Goal: Transaction & Acquisition: Purchase product/service

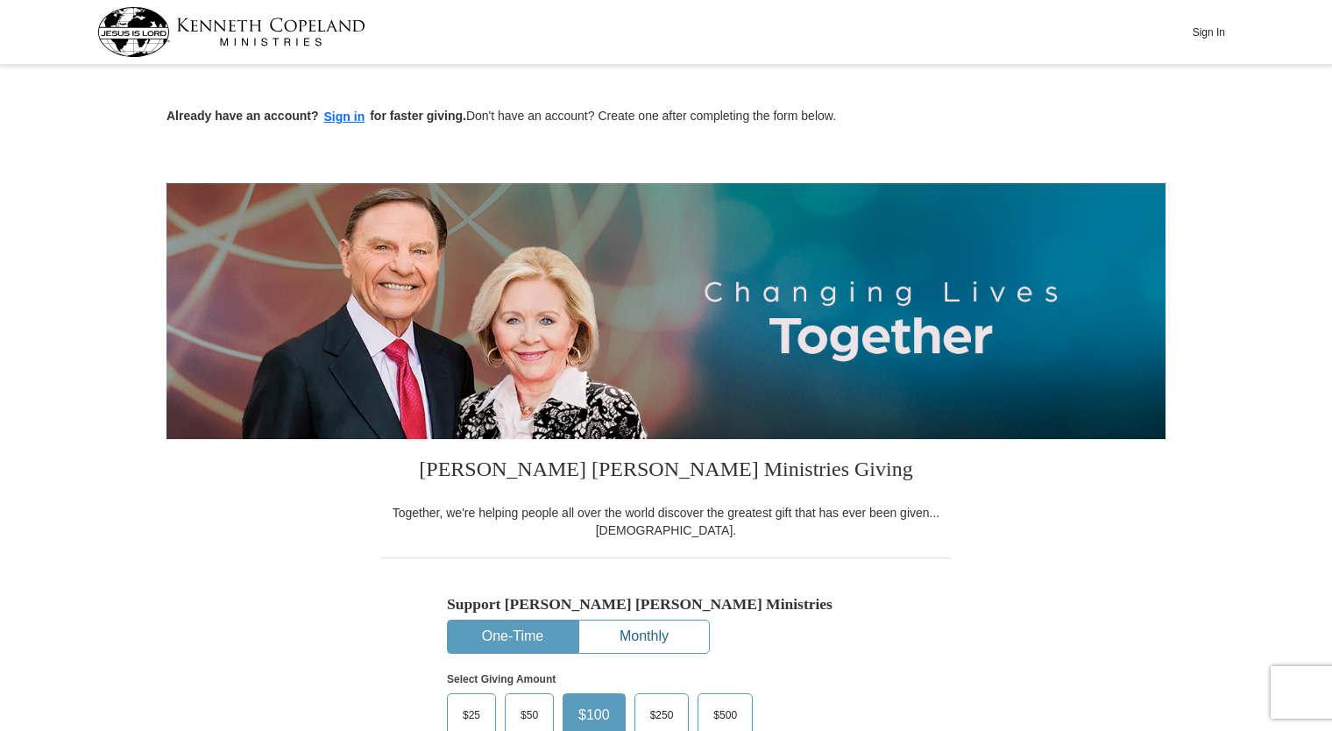
scroll to position [175, 0]
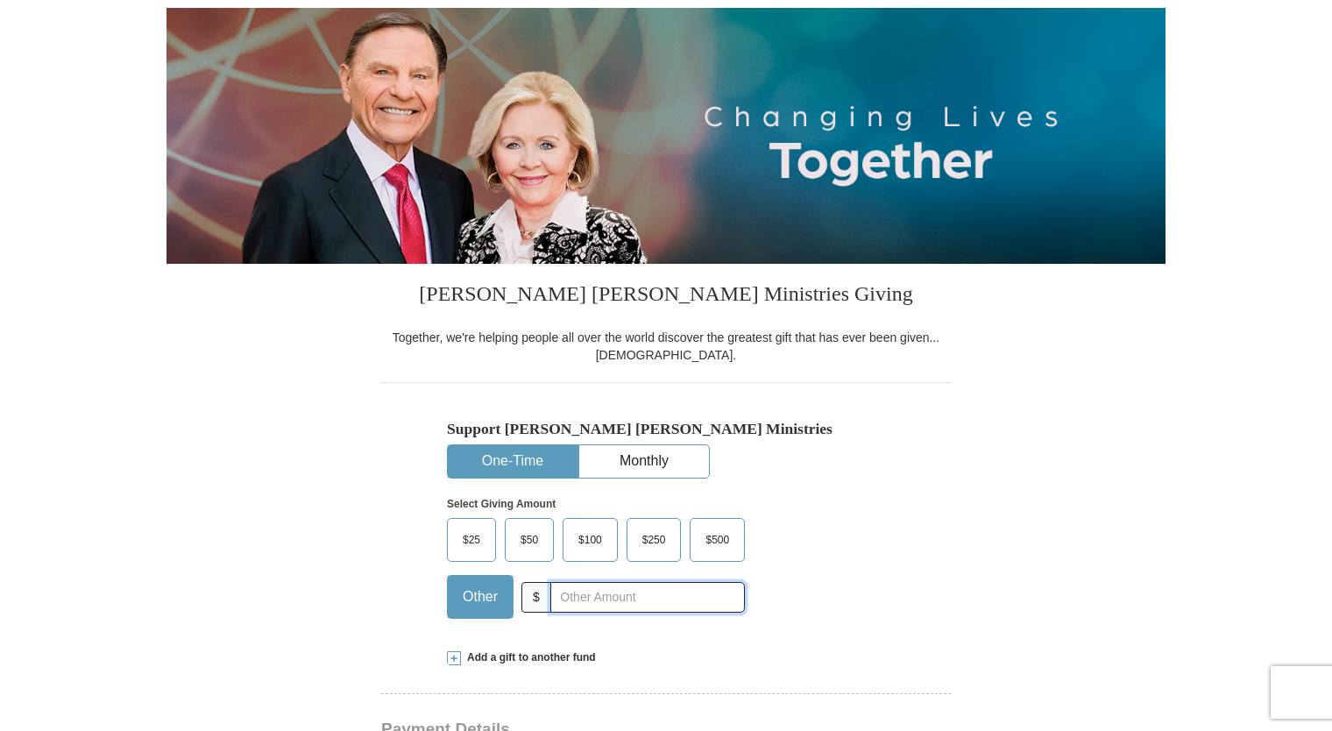
click at [572, 600] on input "text" at bounding box center [647, 597] width 195 height 31
type input "2000"
click at [606, 651] on div "Add a gift to another fund" at bounding box center [666, 657] width 438 height 15
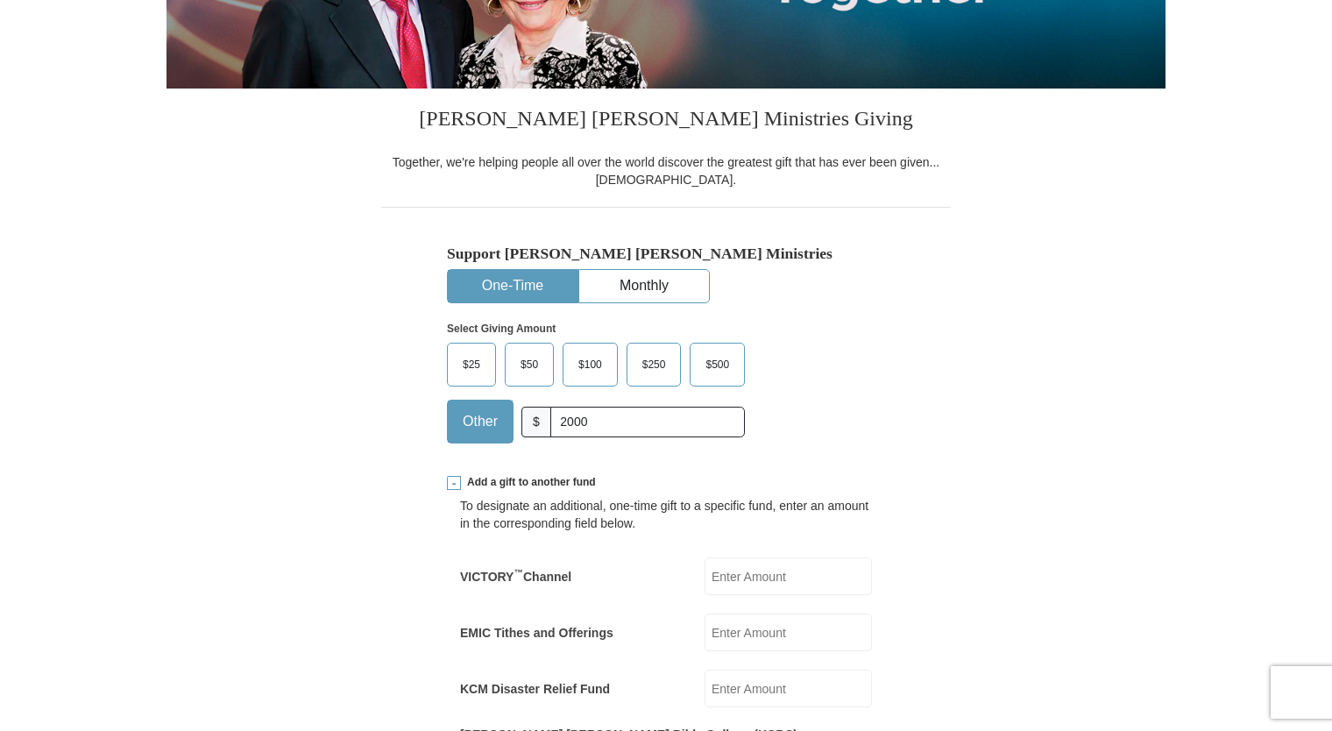
scroll to position [438, 0]
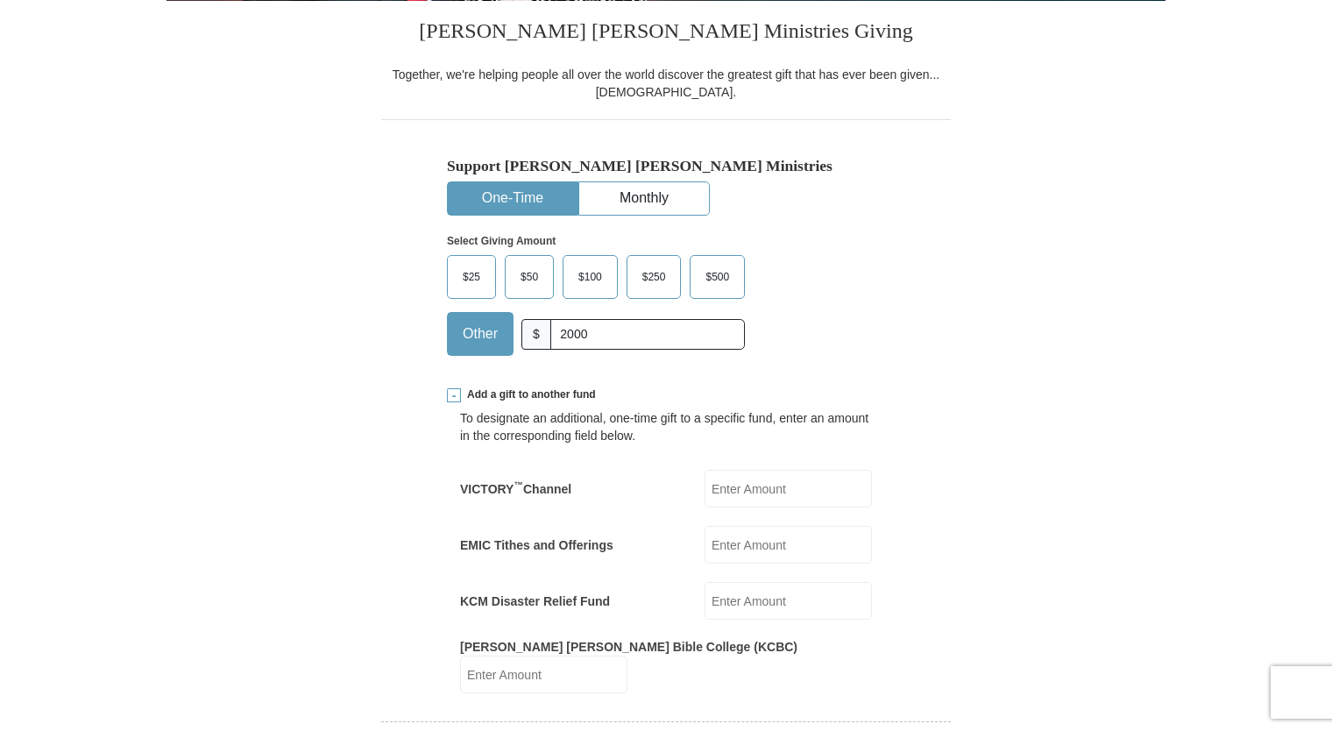
click at [734, 489] on input "VICTORY ™ Channel" at bounding box center [787, 489] width 167 height 38
type input "1500"
click at [627, 665] on input "[PERSON_NAME] [PERSON_NAME] Bible College (KCBC)" at bounding box center [543, 674] width 167 height 38
type input "500"
click at [750, 600] on input "KCM Disaster Relief Fund" at bounding box center [787, 601] width 167 height 38
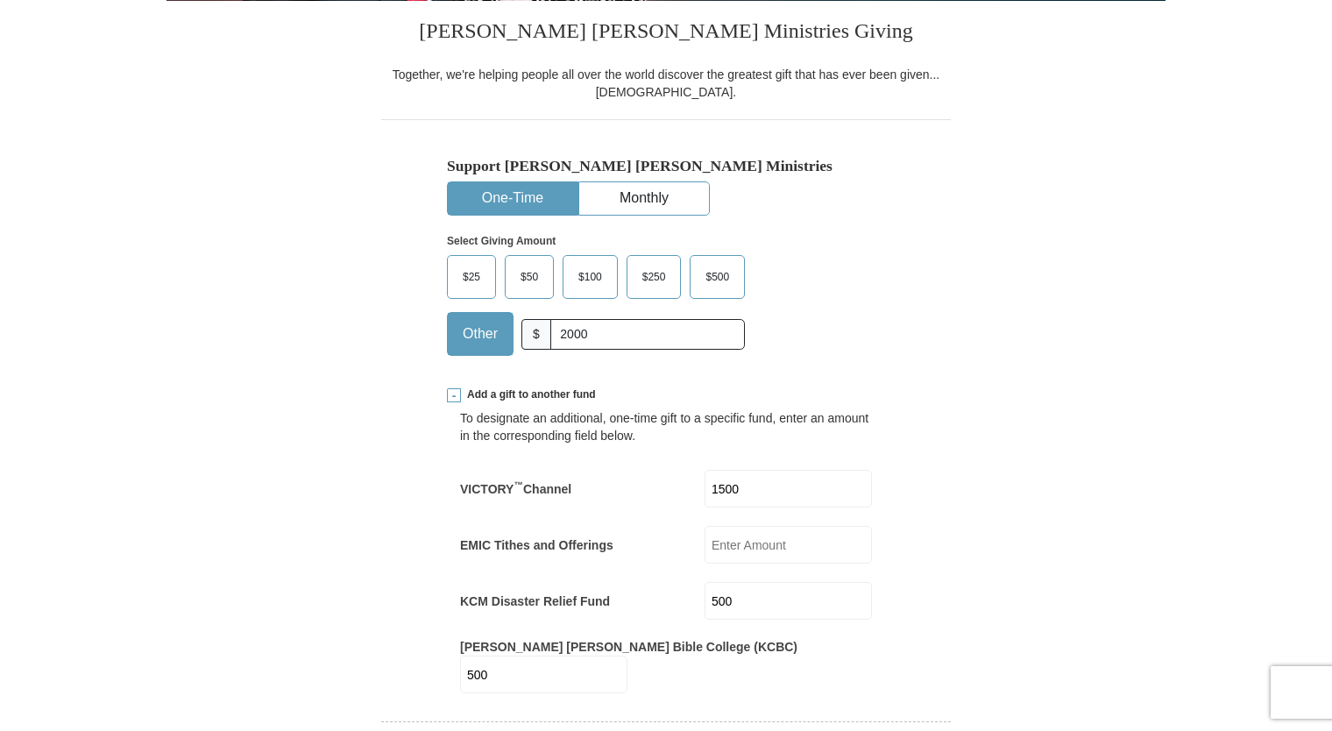
type input "500"
click at [741, 489] on input "1500" at bounding box center [787, 489] width 167 height 38
type input "1000"
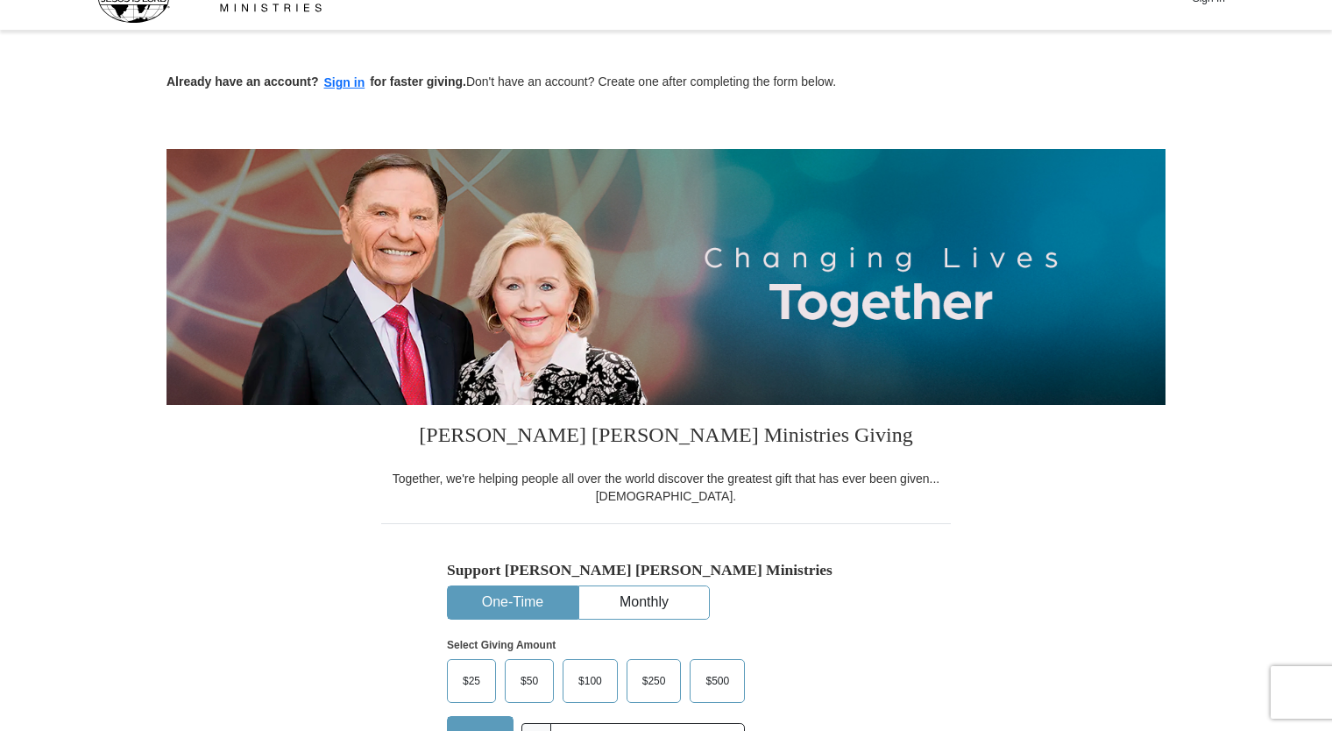
scroll to position [0, 0]
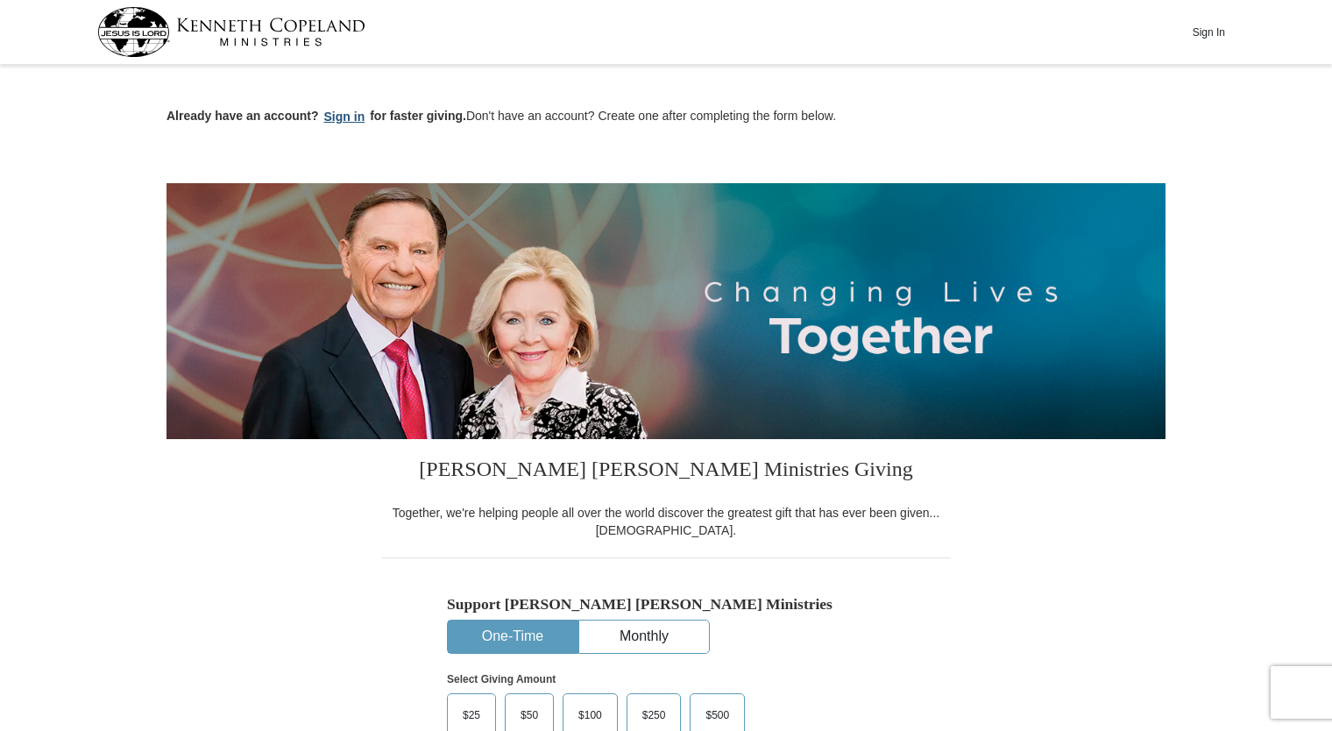
click at [333, 118] on button "Sign in" at bounding box center [345, 117] width 52 height 20
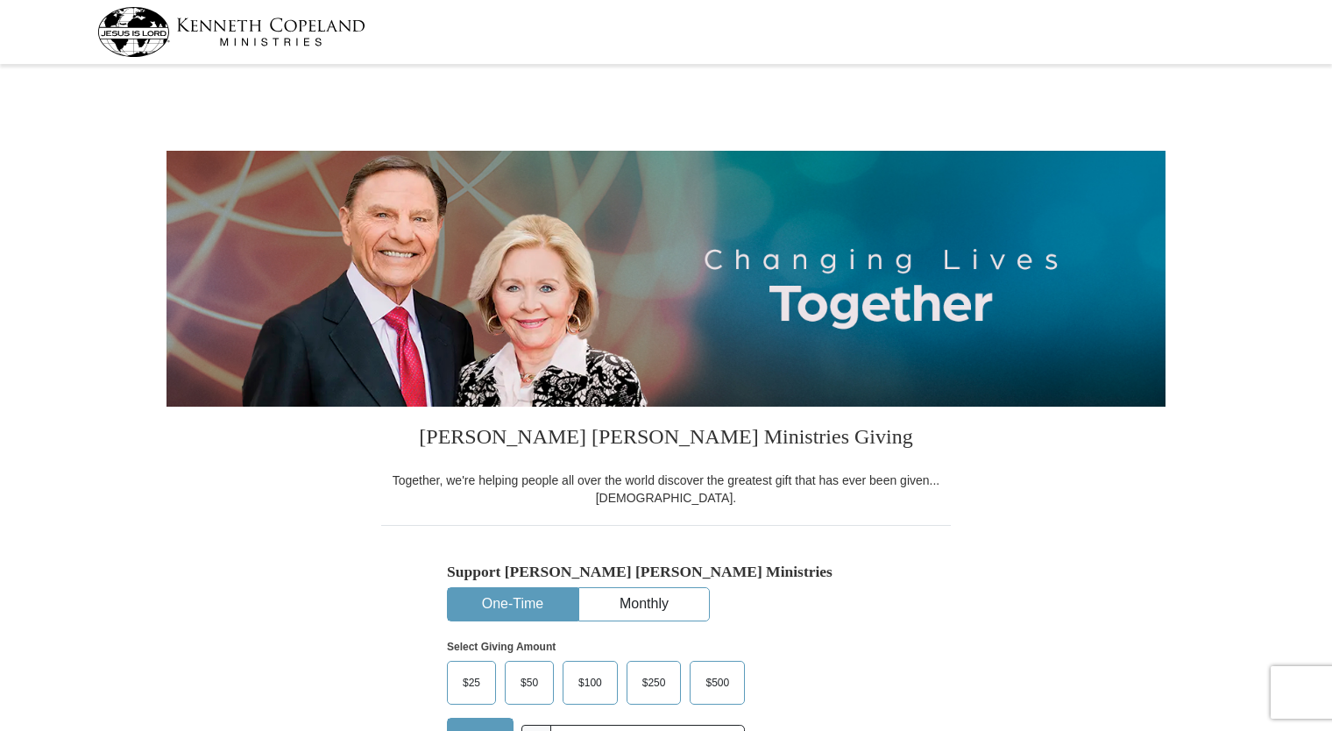
select select "MD"
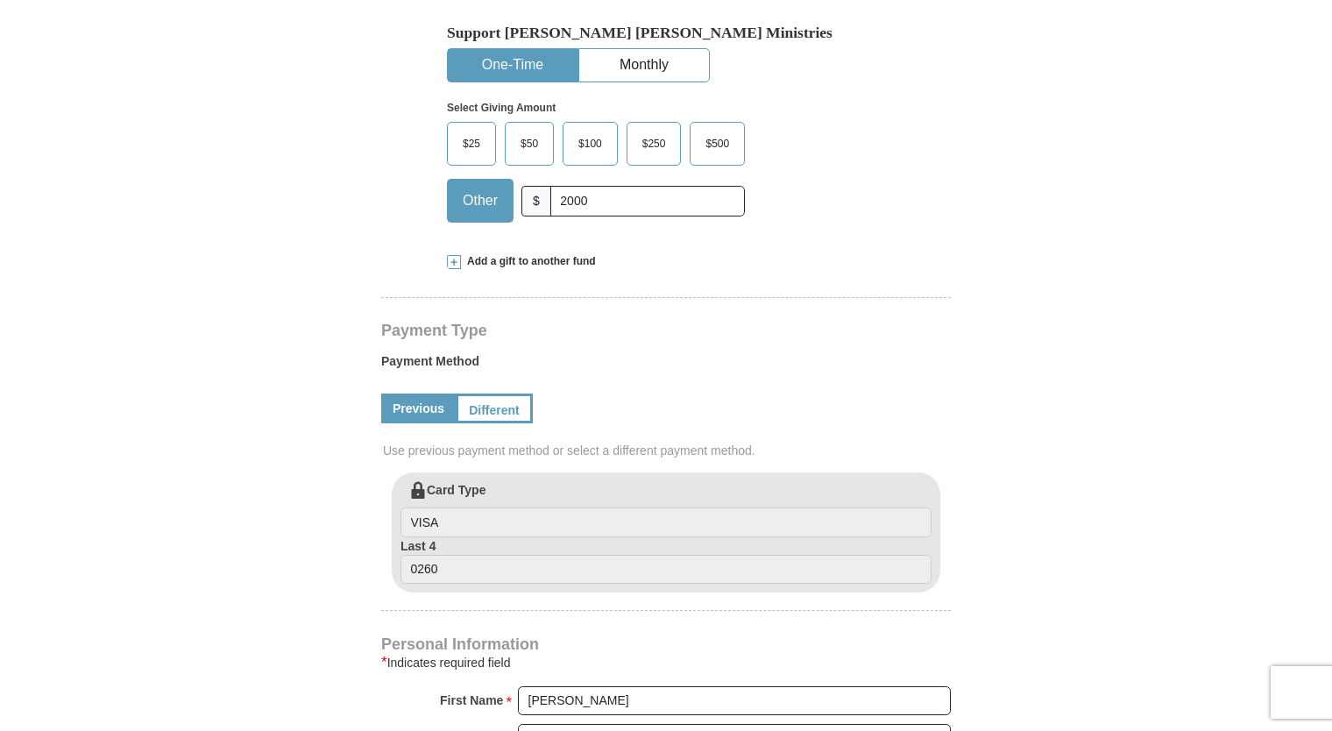
scroll to position [263, 0]
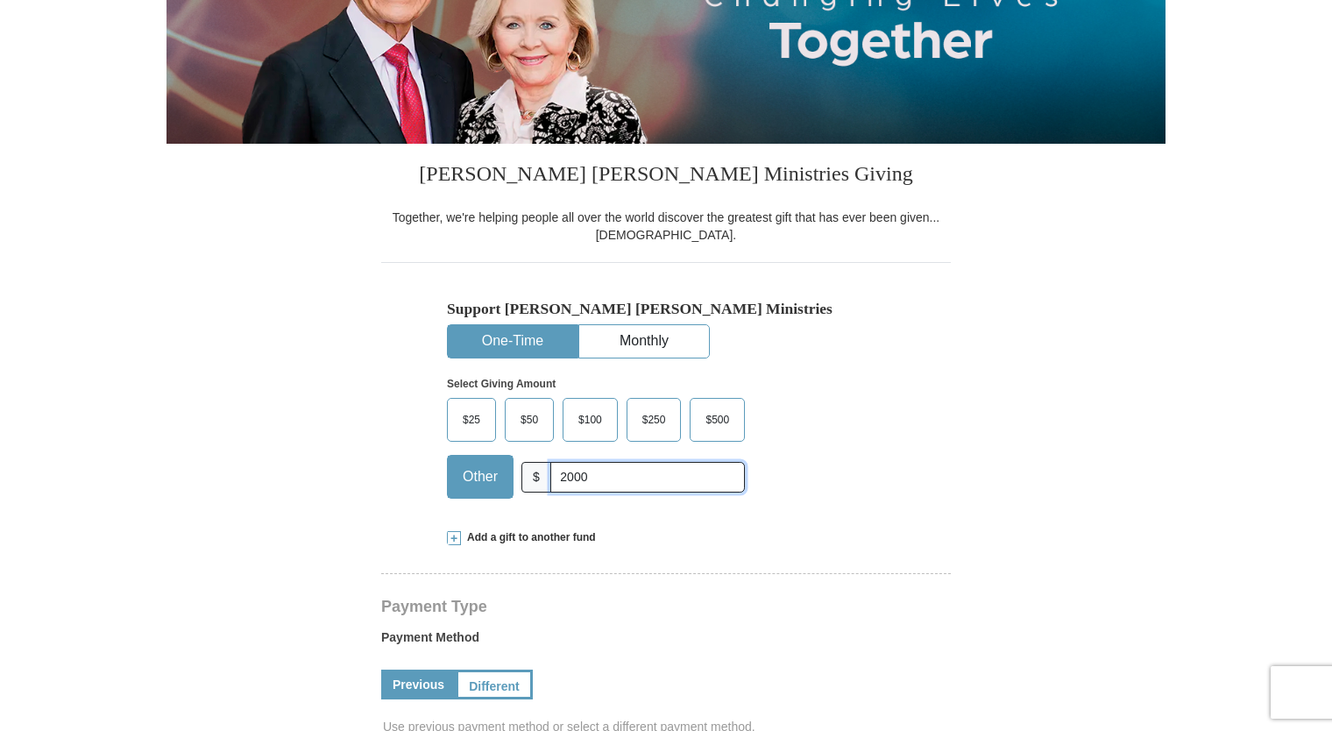
click at [611, 474] on input "2000" at bounding box center [647, 477] width 195 height 31
type input "2"
click at [861, 534] on div "Add a gift to another fund" at bounding box center [666, 537] width 438 height 15
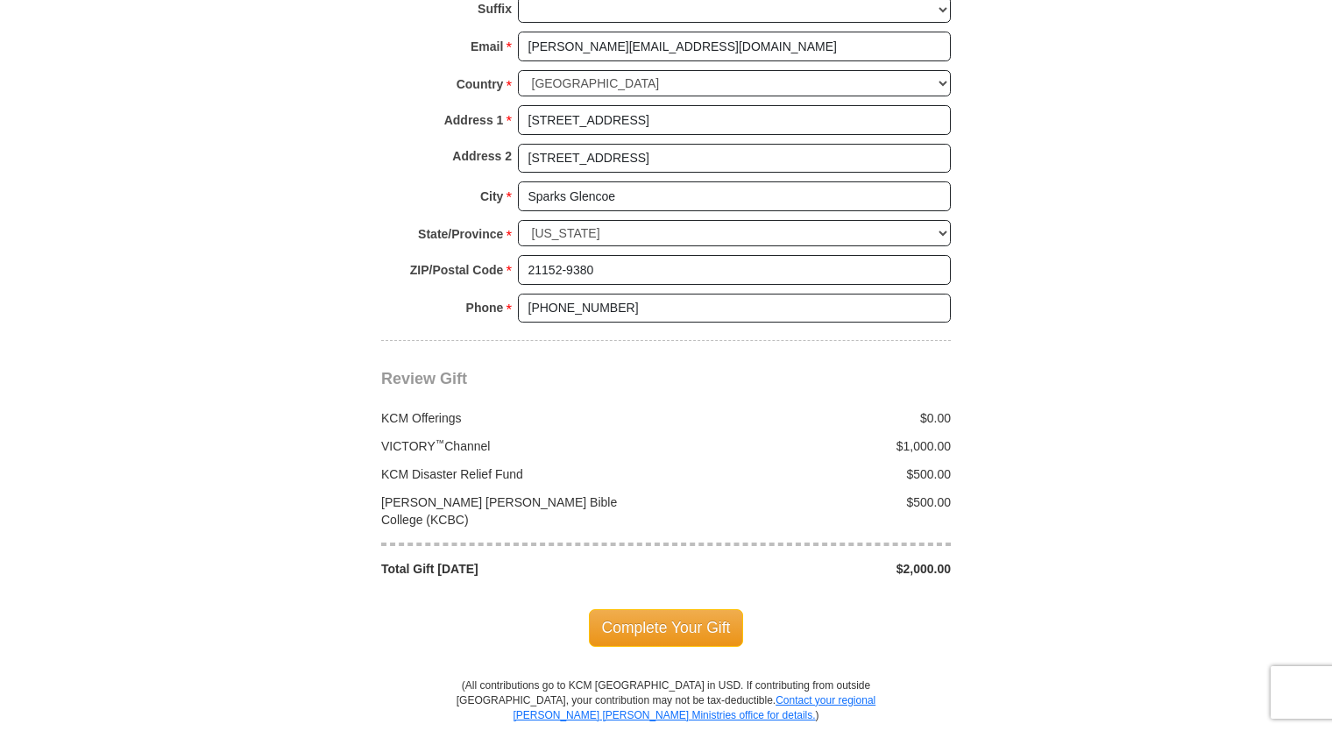
scroll to position [1752, 0]
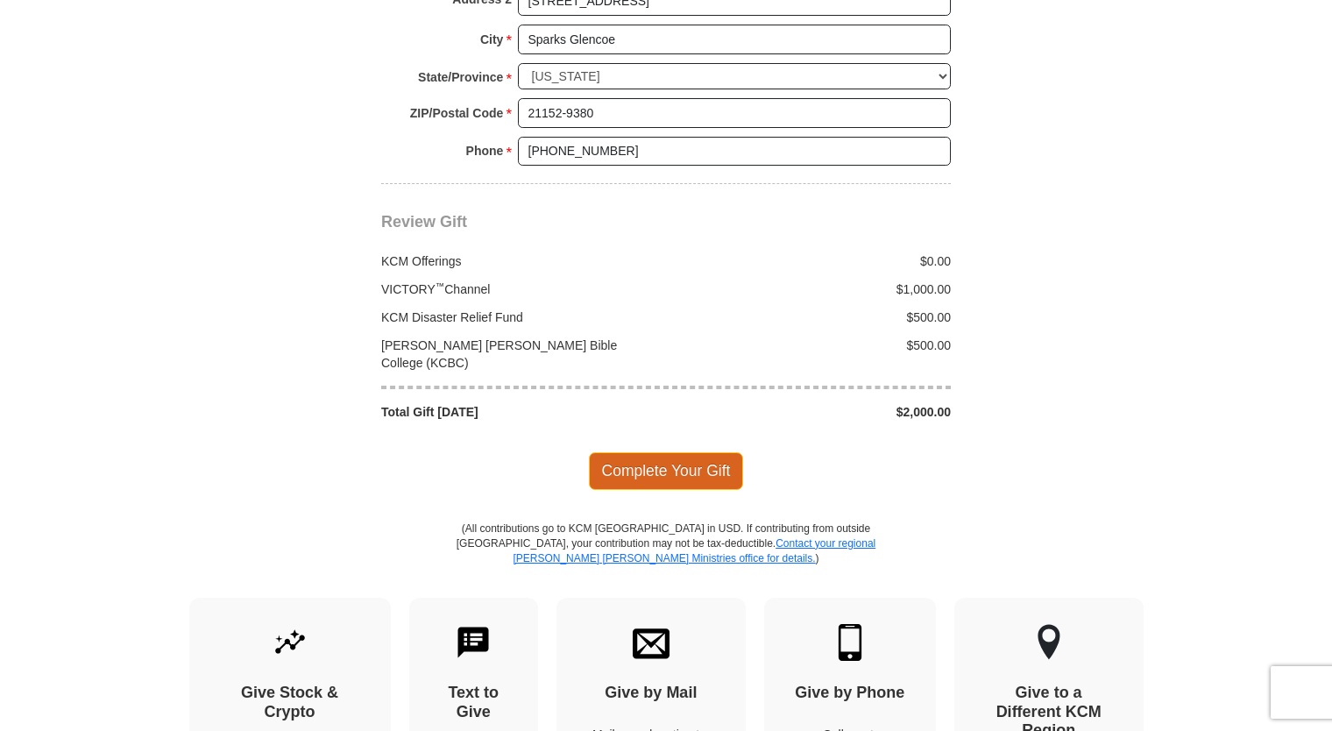
click at [653, 452] on span "Complete Your Gift" at bounding box center [666, 470] width 155 height 37
